Goal: Information Seeking & Learning: Learn about a topic

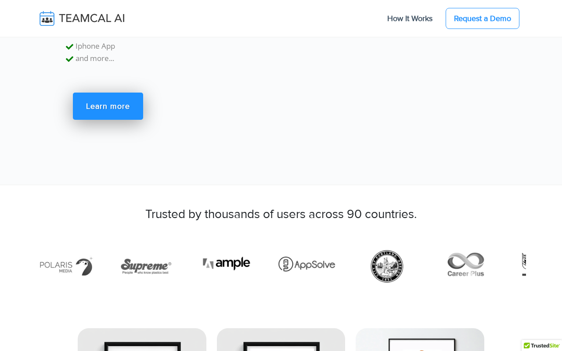
scroll to position [2705, 0]
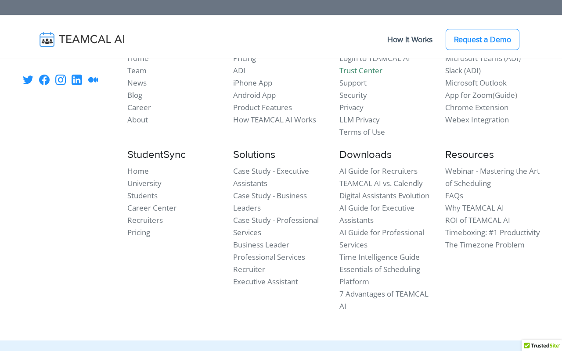
scroll to position [1304, 0]
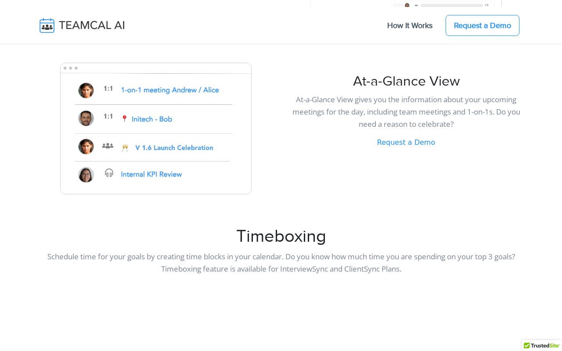
scroll to position [2559, 0]
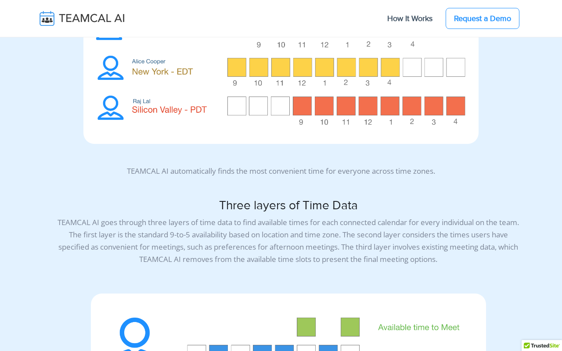
scroll to position [2798, 0]
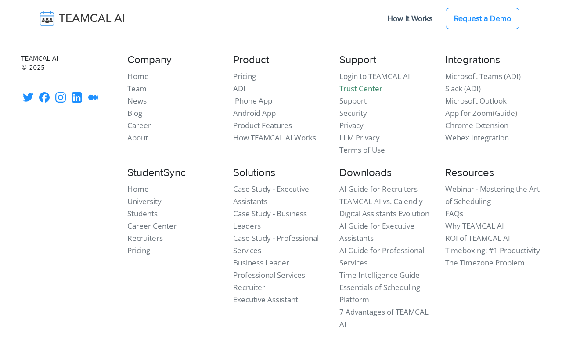
scroll to position [1385, 0]
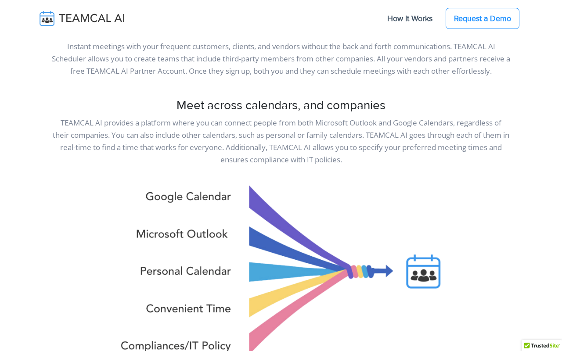
scroll to position [2759, 0]
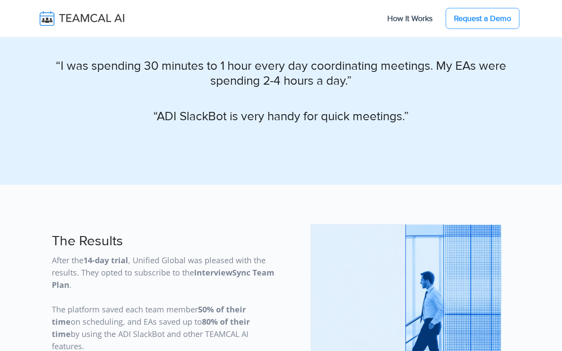
scroll to position [2775, 0]
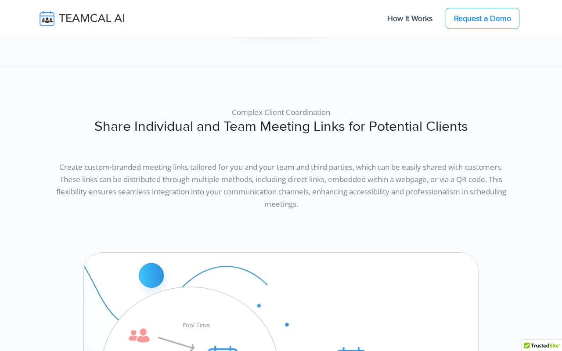
scroll to position [2228, 0]
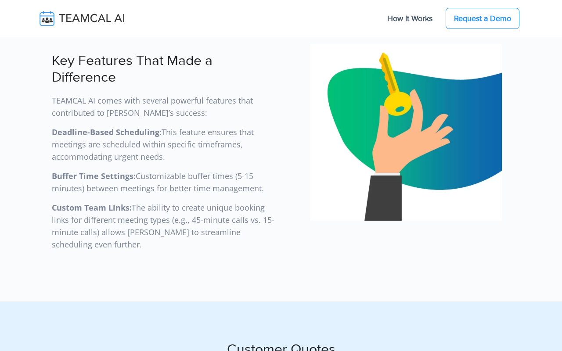
scroll to position [2632, 0]
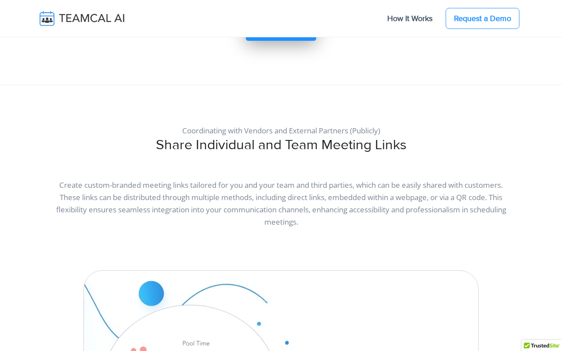
scroll to position [2059, 0]
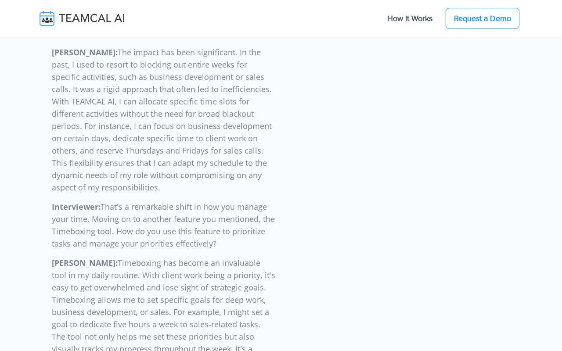
scroll to position [2613, 0]
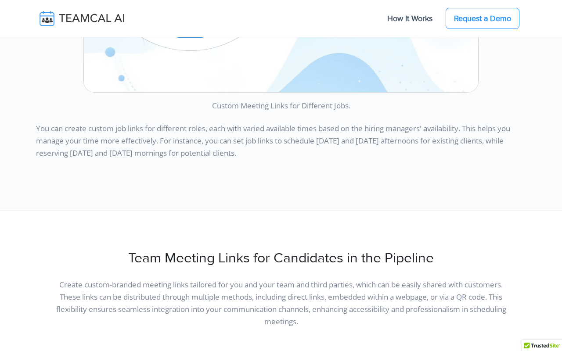
scroll to position [2095, 0]
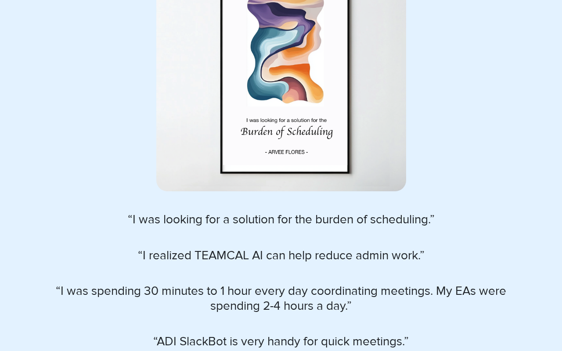
scroll to position [2550, 0]
